Goal: Task Accomplishment & Management: Manage account settings

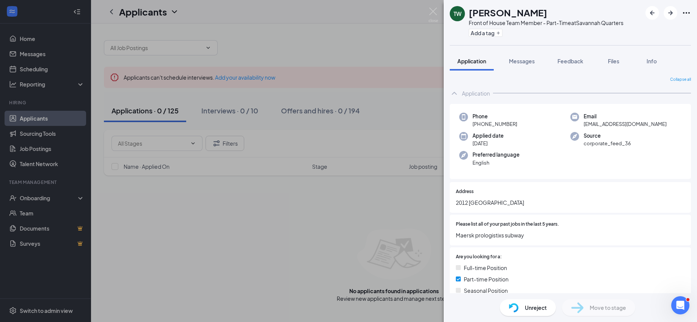
click at [431, 5] on div "TW [PERSON_NAME] Front of House Team Member - Part-Time at [GEOGRAPHIC_DATA] Ad…" at bounding box center [348, 161] width 697 height 322
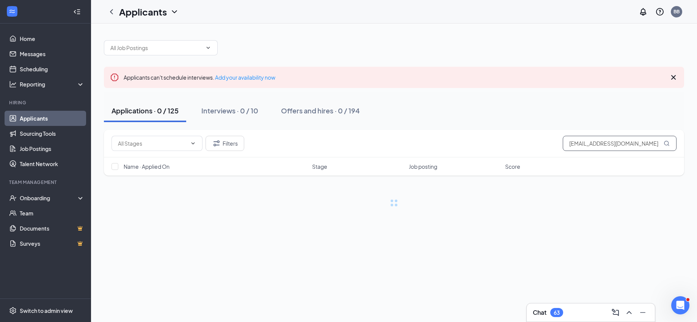
drag, startPoint x: 572, startPoint y: 142, endPoint x: 698, endPoint y: 114, distance: 129.4
click at [696, 114] on html "Home Messages Scheduling Reporting Hiring Applicants Sourcing Tools Job Posting…" at bounding box center [348, 161] width 697 height 322
type input "w"
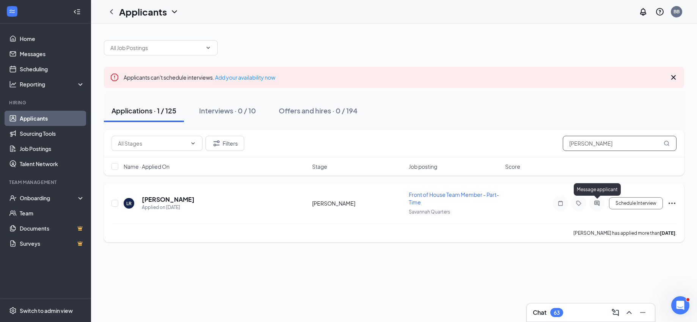
type input "[PERSON_NAME]"
click at [597, 202] on icon "ActiveChat" at bounding box center [596, 203] width 5 height 5
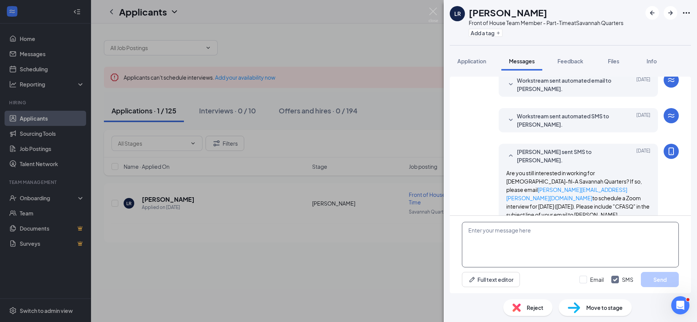
scroll to position [152, 0]
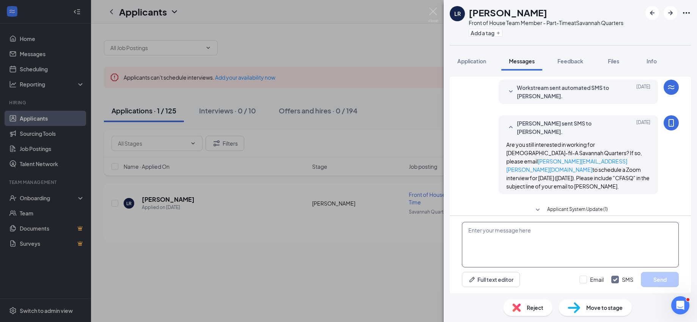
click at [536, 244] on textarea at bounding box center [570, 244] width 217 height 45
type textarea "Please join the Zoom meeting!"
click at [656, 276] on button "Send" at bounding box center [660, 279] width 38 height 15
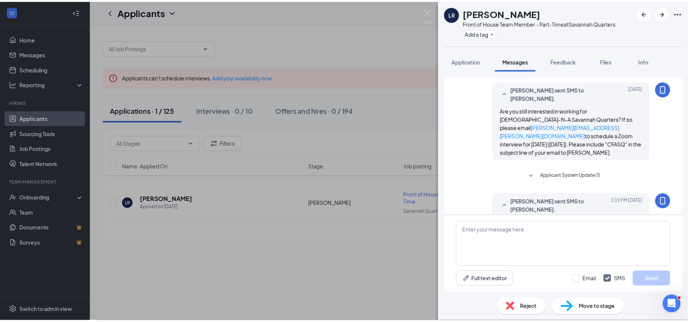
scroll to position [200, 0]
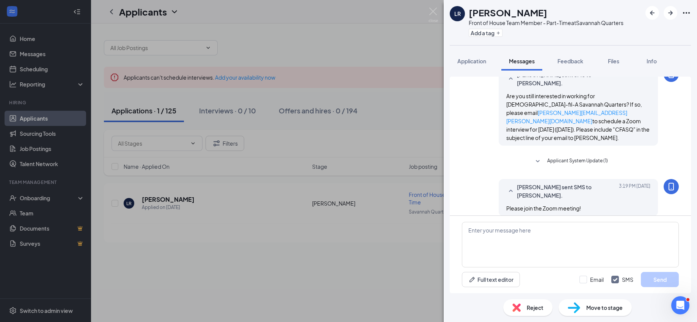
click at [252, 73] on div "[PERSON_NAME] Front of House Team Member - Part-Time at [GEOGRAPHIC_DATA] Add a…" at bounding box center [348, 161] width 697 height 322
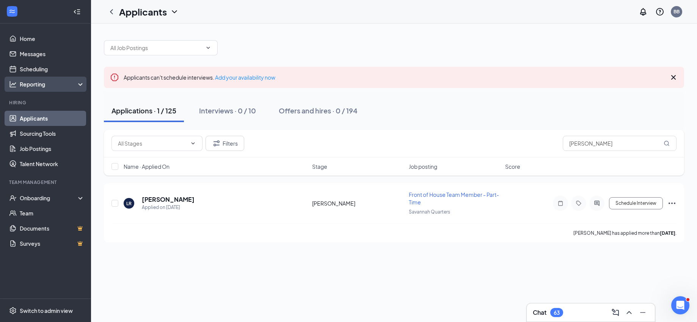
click at [31, 81] on div "Reporting" at bounding box center [52, 84] width 65 height 8
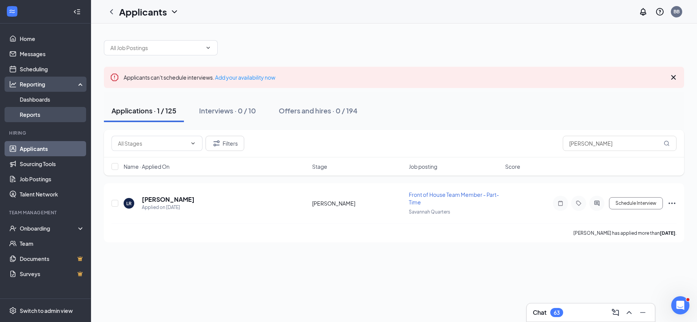
click at [30, 114] on link "Reports" at bounding box center [52, 114] width 65 height 15
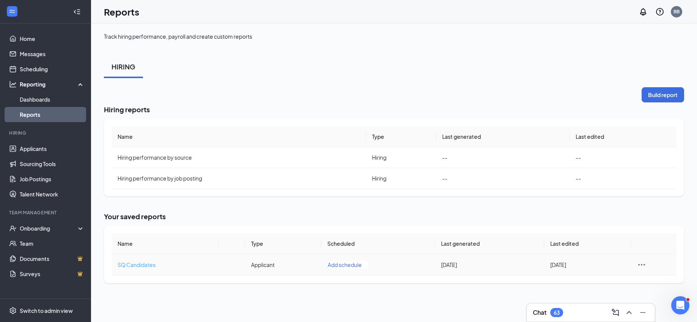
click at [138, 266] on span "SQ Candidates" at bounding box center [137, 264] width 38 height 7
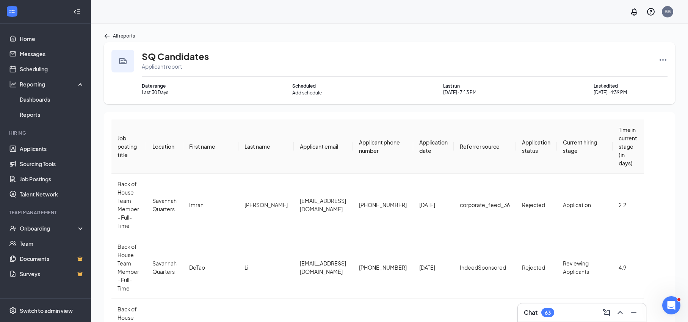
click at [662, 59] on icon "Ellipses" at bounding box center [662, 59] width 9 height 9
click at [628, 113] on span "Edit report" at bounding box center [632, 117] width 27 height 8
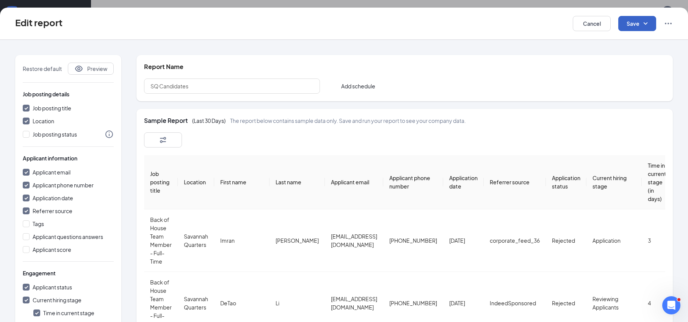
click at [644, 20] on icon "SmallChevronDown" at bounding box center [645, 23] width 9 height 9
click at [646, 64] on div "Save and run report" at bounding box center [648, 61] width 60 height 17
checkbox input "false"
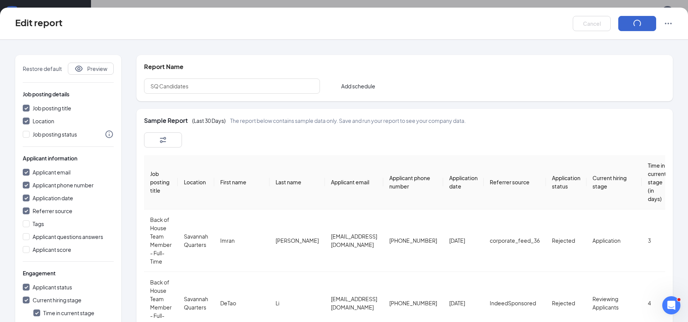
checkbox input "false"
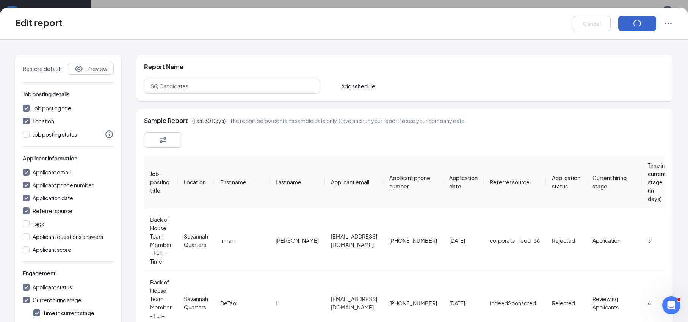
checkbox input "false"
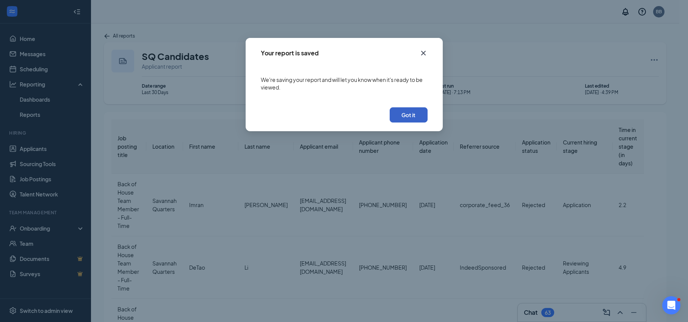
click at [409, 112] on button "Got it" at bounding box center [409, 114] width 38 height 15
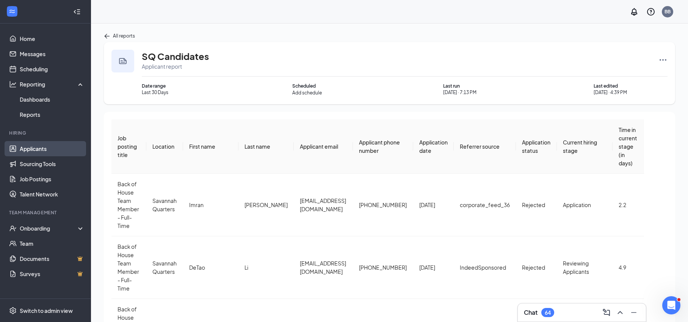
click at [41, 142] on link "Applicants" at bounding box center [52, 148] width 65 height 15
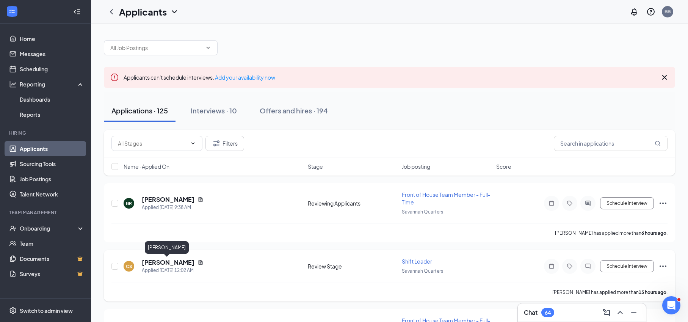
click at [163, 262] on h5 "[PERSON_NAME]" at bounding box center [168, 262] width 53 height 8
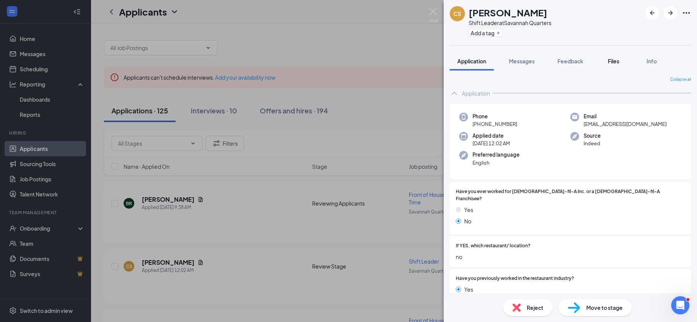
click at [613, 56] on button "Files" at bounding box center [613, 61] width 30 height 19
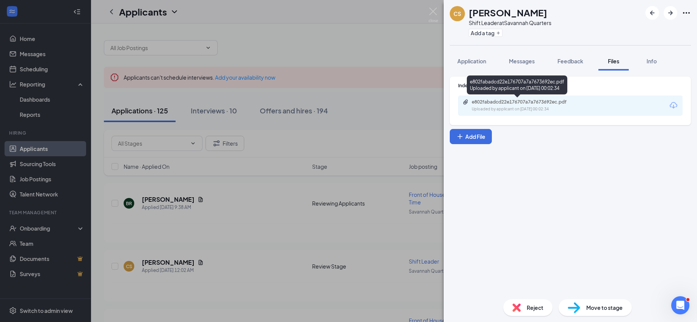
click at [514, 110] on div "Uploaded by applicant on [DATE] 00:02:34" at bounding box center [529, 109] width 114 height 6
click at [431, 9] on img at bounding box center [432, 15] width 9 height 15
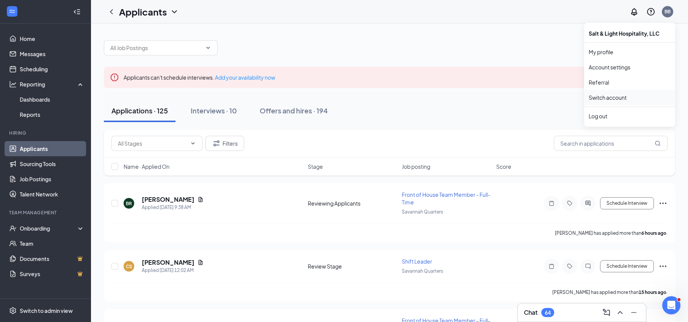
click at [616, 97] on link "Switch account" at bounding box center [608, 97] width 38 height 7
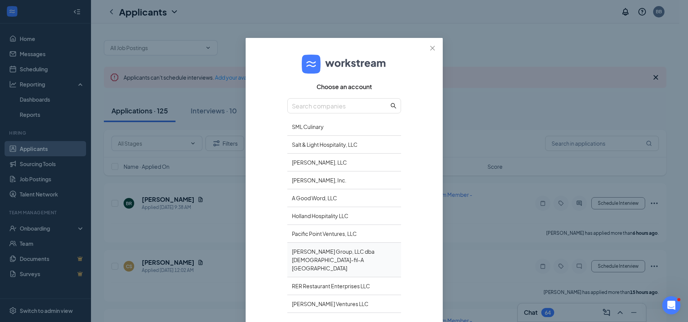
click at [305, 251] on div "[PERSON_NAME] Group, LLC dba [DEMOGRAPHIC_DATA]-fil-A [GEOGRAPHIC_DATA]" at bounding box center [344, 260] width 114 height 34
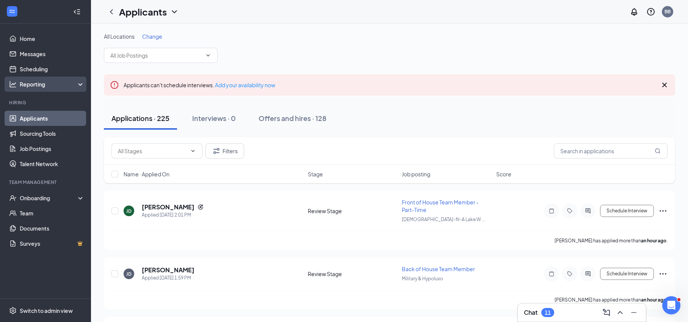
click at [40, 86] on div "Reporting" at bounding box center [52, 84] width 65 height 8
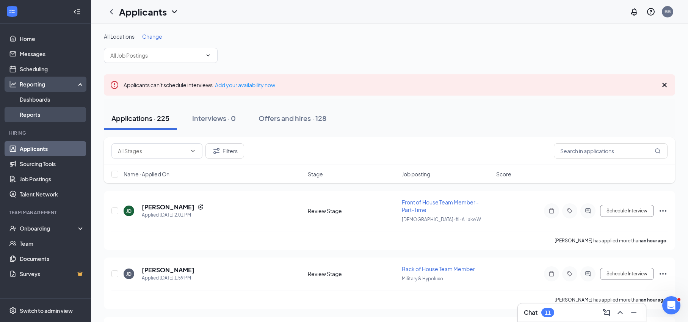
click at [38, 114] on link "Reports" at bounding box center [52, 114] width 65 height 15
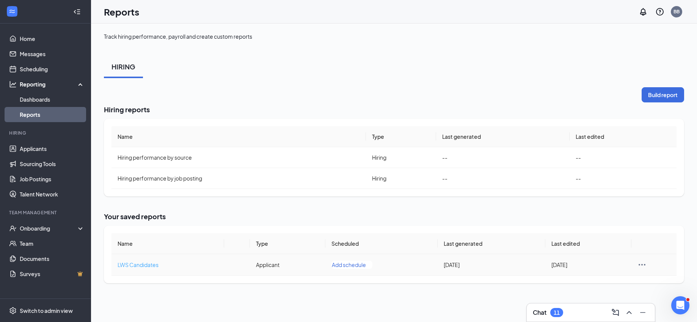
click at [147, 264] on span "LWS Candidates" at bounding box center [138, 264] width 41 height 7
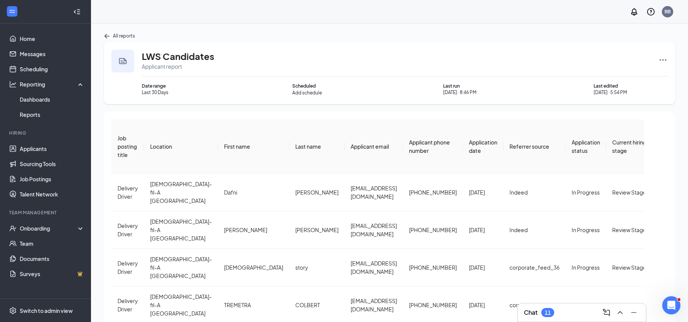
click at [662, 60] on icon "Ellipses" at bounding box center [663, 60] width 7 height 2
click at [632, 120] on span "Edit report" at bounding box center [632, 117] width 27 height 8
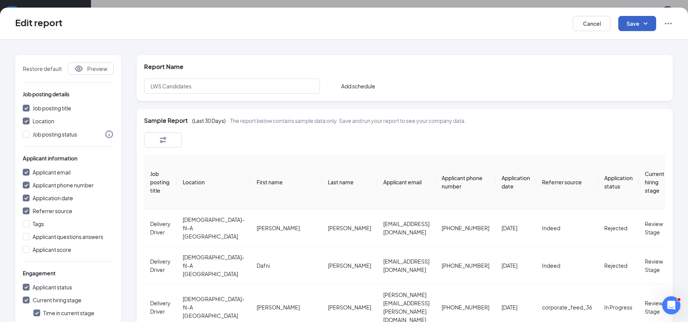
click at [647, 25] on icon "SmallChevronDown" at bounding box center [645, 23] width 9 height 9
click at [647, 61] on div "Save and run report" at bounding box center [648, 61] width 60 height 17
checkbox input "false"
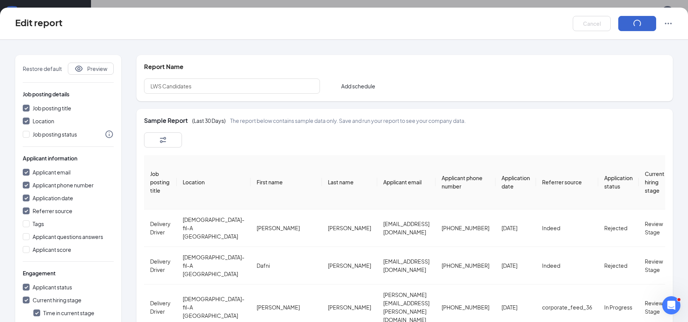
checkbox input "false"
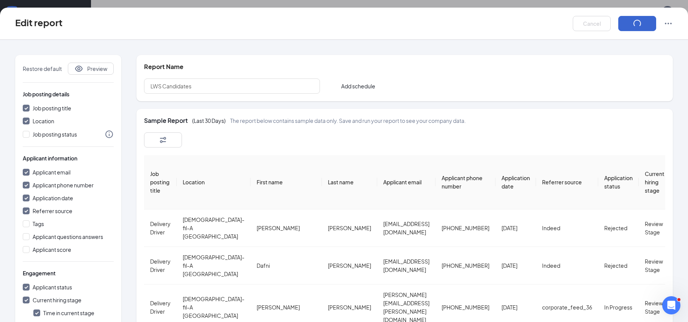
checkbox input "false"
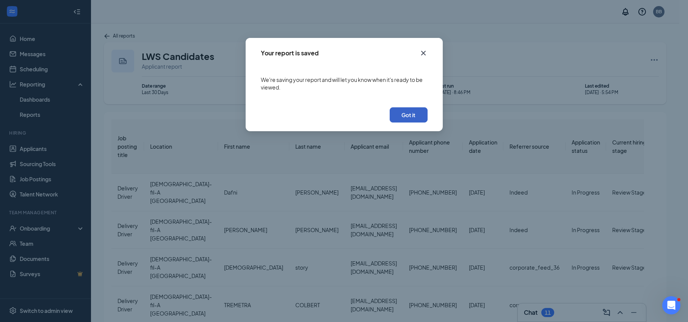
click at [406, 115] on button "Got it" at bounding box center [409, 114] width 38 height 15
